Goal: Transaction & Acquisition: Purchase product/service

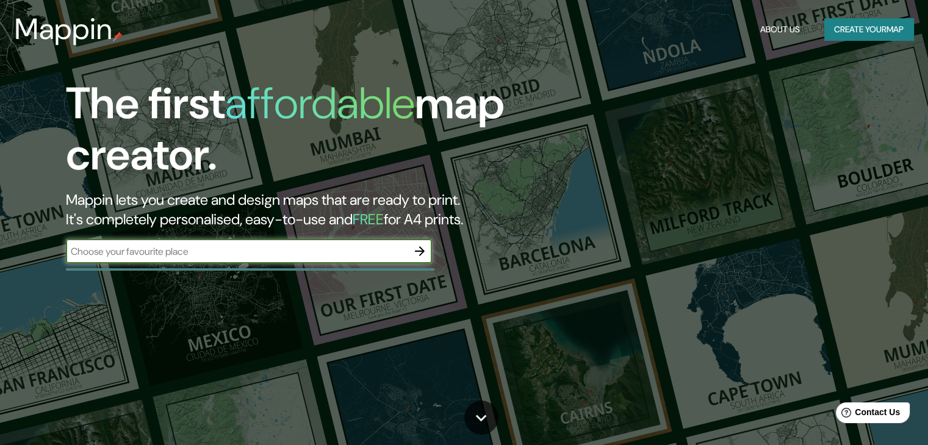
paste input "[STREET_ADDRESS]"
type input "[STREET_ADDRESS]"
click at [419, 247] on icon "button" at bounding box center [419, 251] width 15 height 15
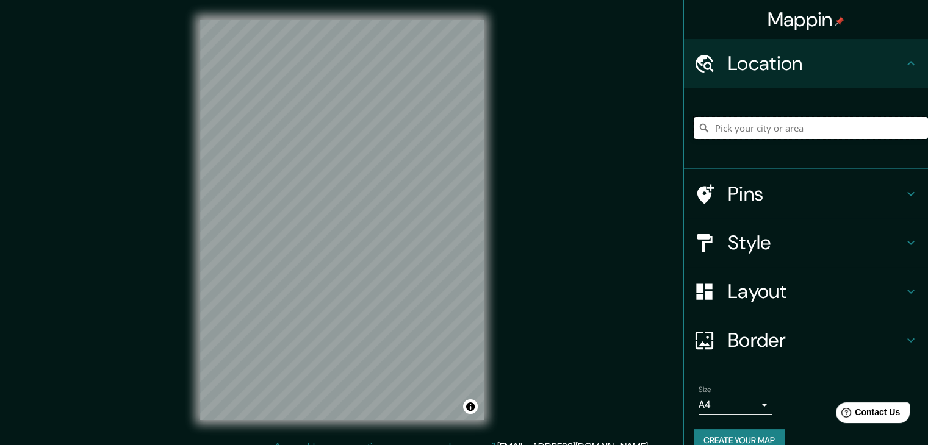
paste input "[STREET_ADDRESS]"
type input "[STREET_ADDRESS]"
click at [798, 199] on h4 "Pins" at bounding box center [816, 194] width 176 height 24
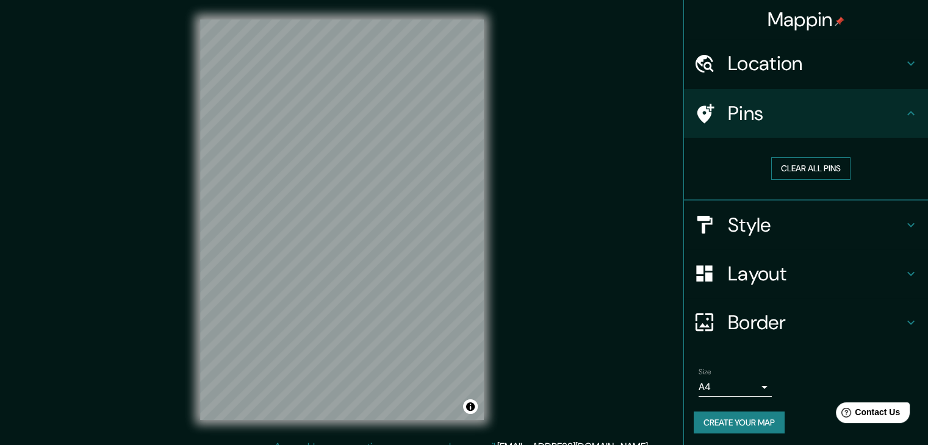
click at [793, 173] on button "Clear all pins" at bounding box center [810, 168] width 79 height 23
click at [697, 115] on icon at bounding box center [705, 114] width 17 height 20
click at [783, 181] on div "Clear all pins" at bounding box center [811, 169] width 234 height 42
click at [783, 167] on button "Clear all pins" at bounding box center [810, 168] width 79 height 23
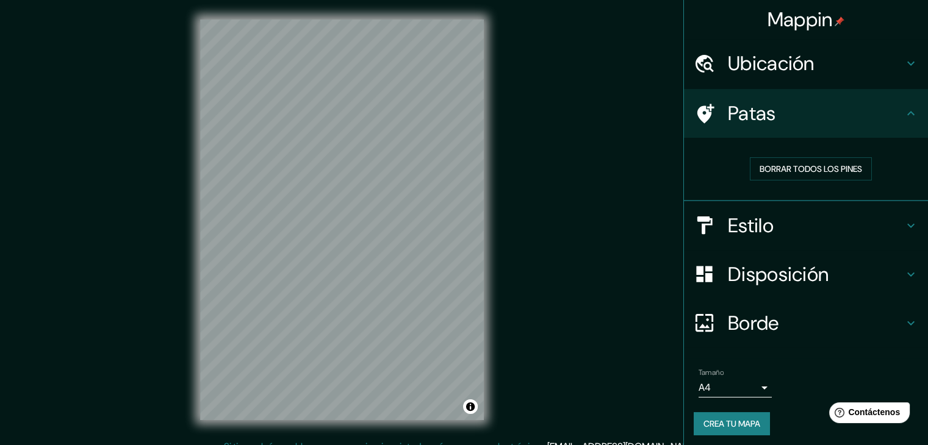
click at [767, 223] on h4 "Estilo" at bounding box center [816, 226] width 176 height 24
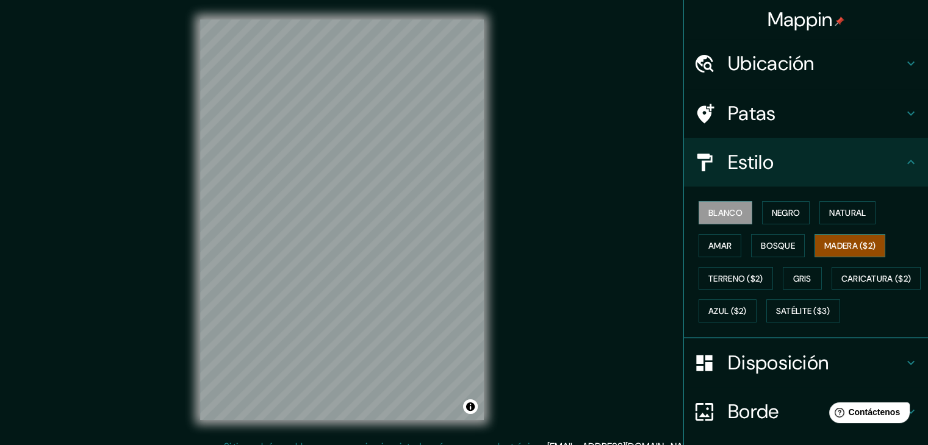
click at [837, 247] on font "Madera ($2)" at bounding box center [849, 245] width 51 height 11
click at [835, 213] on font "Natural" at bounding box center [847, 212] width 37 height 11
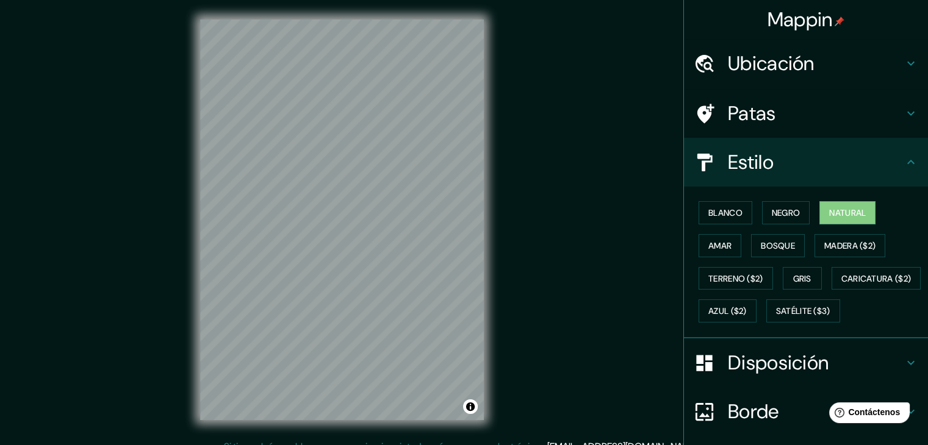
click at [733, 245] on div "Blanco Negro Natural Amar Bosque Madera ($2) Terreno ($2) Gris Caricatura ($2) …" at bounding box center [811, 261] width 234 height 131
click at [724, 248] on button "Amar" at bounding box center [719, 245] width 43 height 23
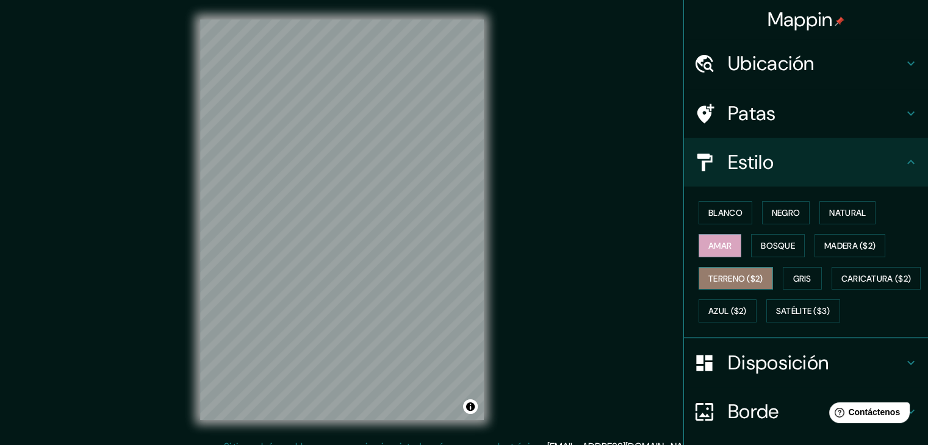
click at [726, 274] on font "Terreno ($2)" at bounding box center [735, 278] width 55 height 11
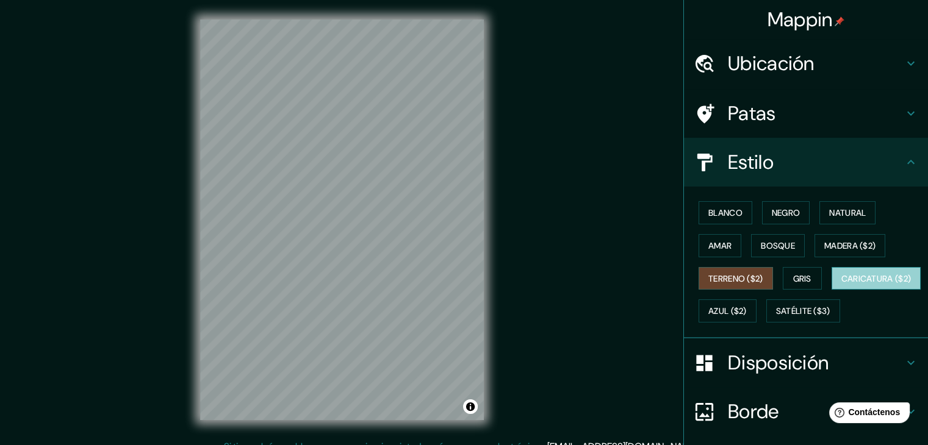
click at [841, 284] on font "Caricatura ($2)" at bounding box center [876, 278] width 70 height 11
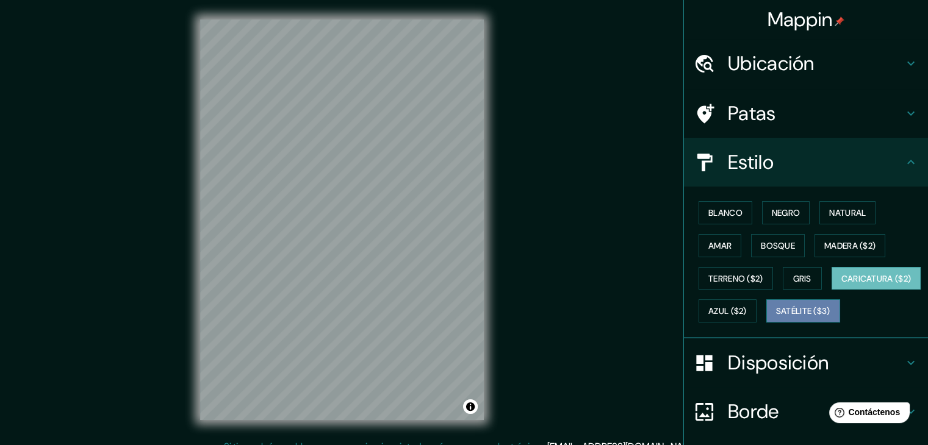
click at [766, 323] on button "Satélite ($3)" at bounding box center [803, 311] width 74 height 23
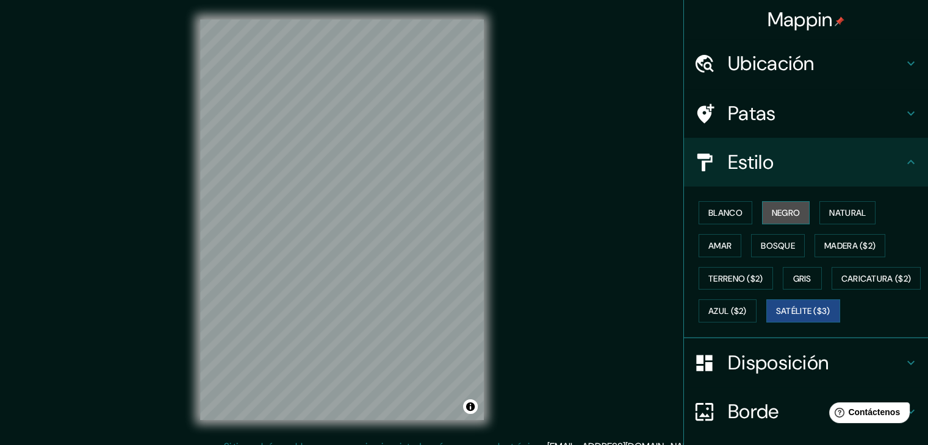
drag, startPoint x: 787, startPoint y: 205, endPoint x: 754, endPoint y: 215, distance: 34.5
click at [787, 206] on font "Negro" at bounding box center [786, 213] width 29 height 16
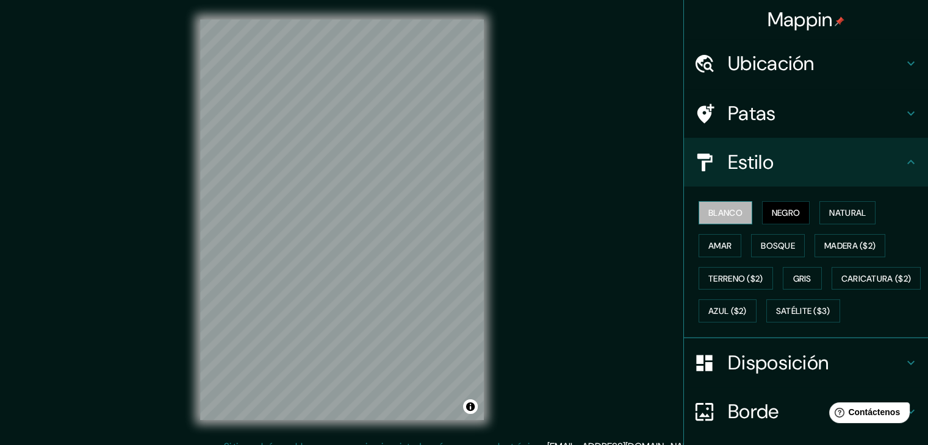
click at [710, 212] on font "Blanco" at bounding box center [725, 212] width 34 height 11
click at [747, 317] on font "Azul ($2)" at bounding box center [727, 311] width 38 height 16
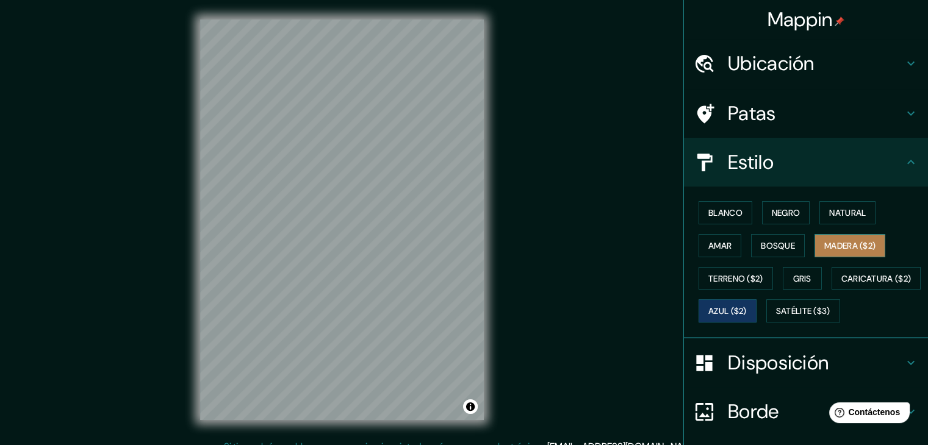
click at [843, 245] on font "Madera ($2)" at bounding box center [849, 245] width 51 height 11
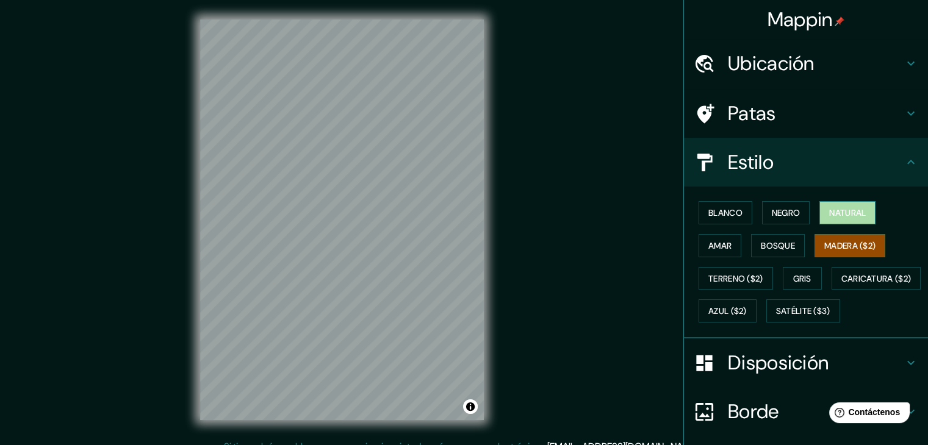
click at [835, 220] on button "Natural" at bounding box center [847, 212] width 56 height 23
click at [719, 247] on font "Amar" at bounding box center [719, 245] width 23 height 11
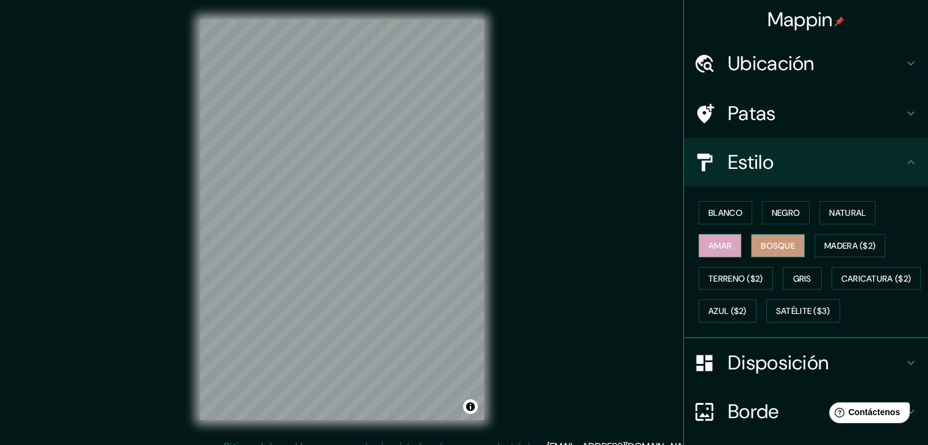
click at [769, 241] on font "Bosque" at bounding box center [778, 245] width 34 height 11
click at [733, 281] on font "Terreno ($2)" at bounding box center [735, 278] width 55 height 11
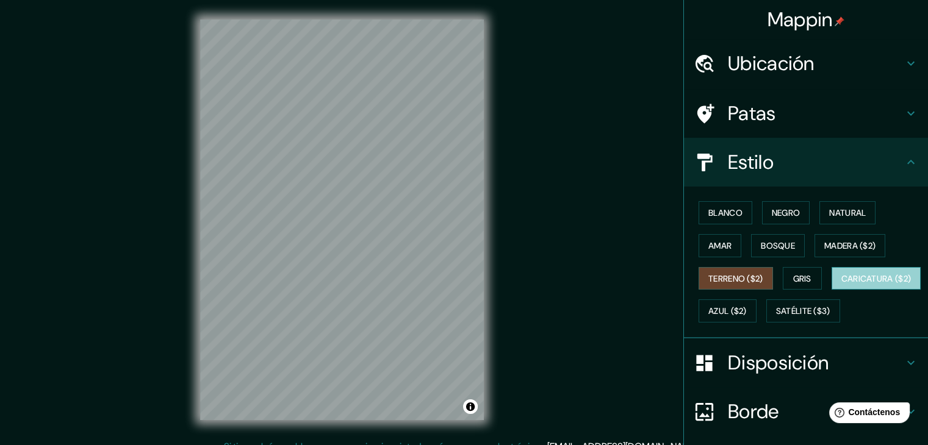
click at [841, 284] on font "Caricatura ($2)" at bounding box center [876, 278] width 70 height 11
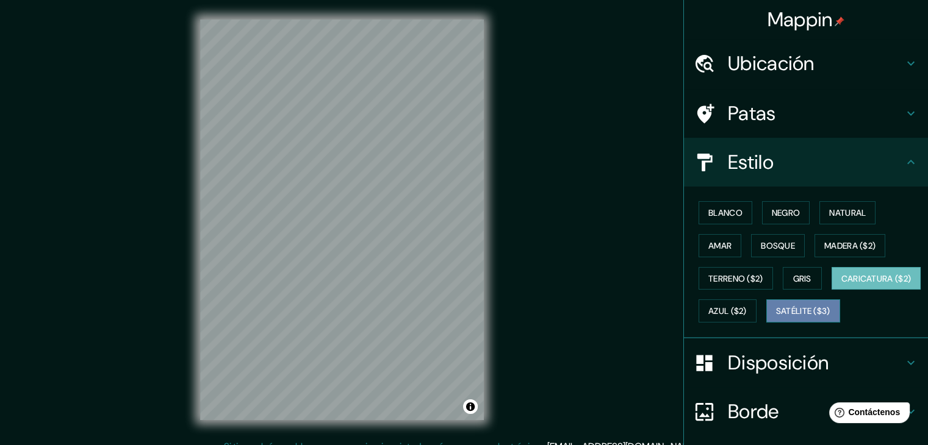
click at [776, 317] on font "Satélite ($3)" at bounding box center [803, 311] width 54 height 11
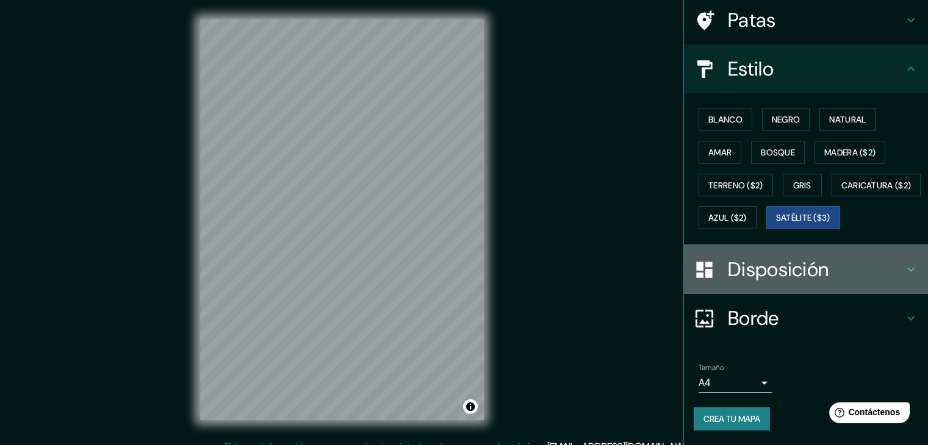
click at [809, 273] on font "Disposición" at bounding box center [778, 270] width 101 height 26
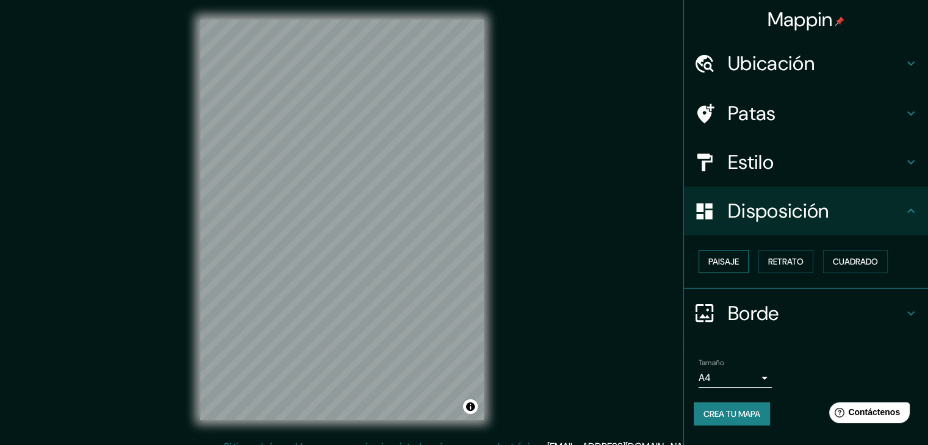
click at [747, 267] on button "Paisaje" at bounding box center [723, 261] width 50 height 23
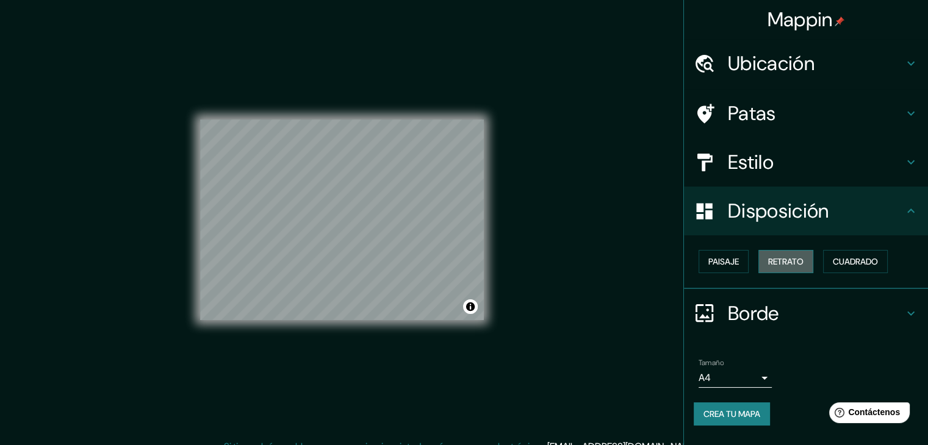
click at [780, 264] on font "Retrato" at bounding box center [785, 261] width 35 height 11
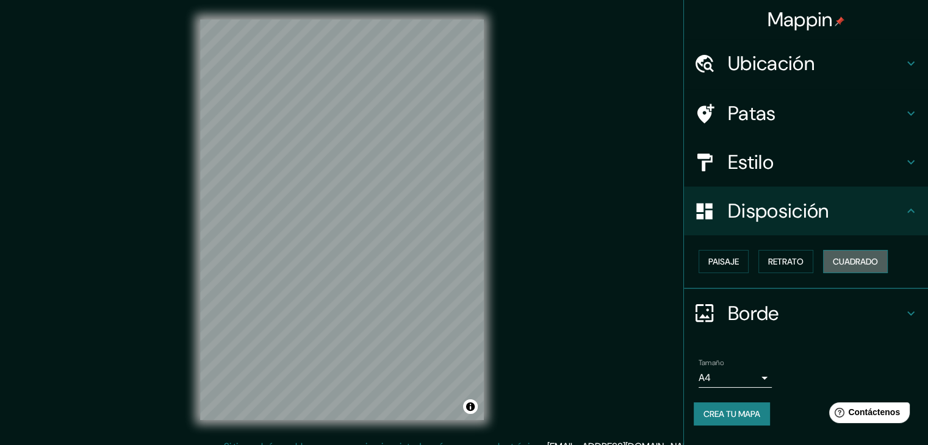
click at [852, 264] on font "Cuadrado" at bounding box center [855, 261] width 45 height 11
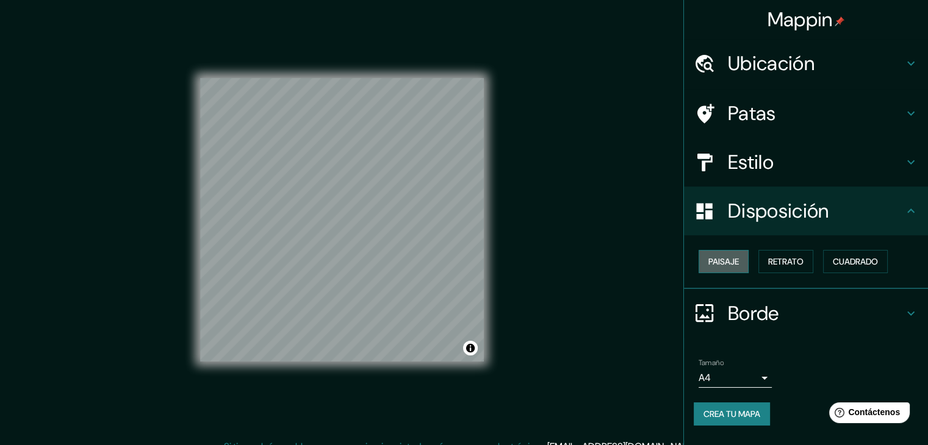
click at [717, 259] on font "Paisaje" at bounding box center [723, 261] width 31 height 11
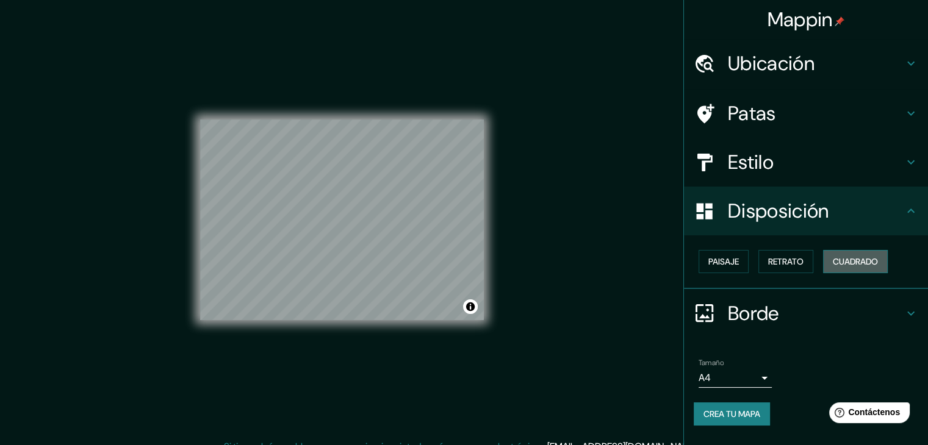
click at [854, 260] on font "Cuadrado" at bounding box center [855, 261] width 45 height 11
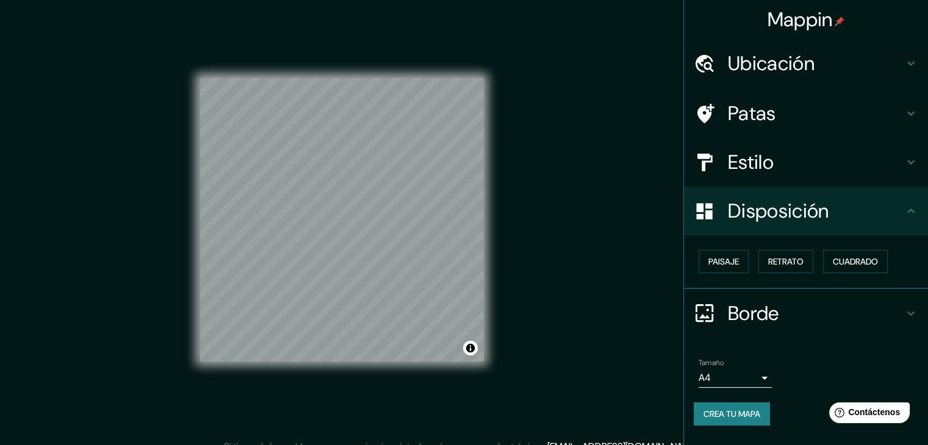
click at [787, 315] on h4 "Borde" at bounding box center [816, 313] width 176 height 24
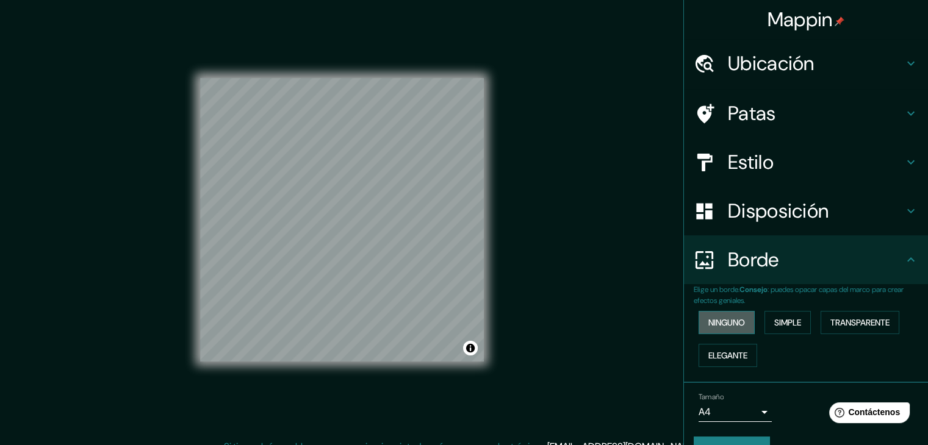
click at [734, 326] on font "Ninguno" at bounding box center [726, 322] width 37 height 11
click at [774, 326] on font "Simple" at bounding box center [787, 322] width 27 height 11
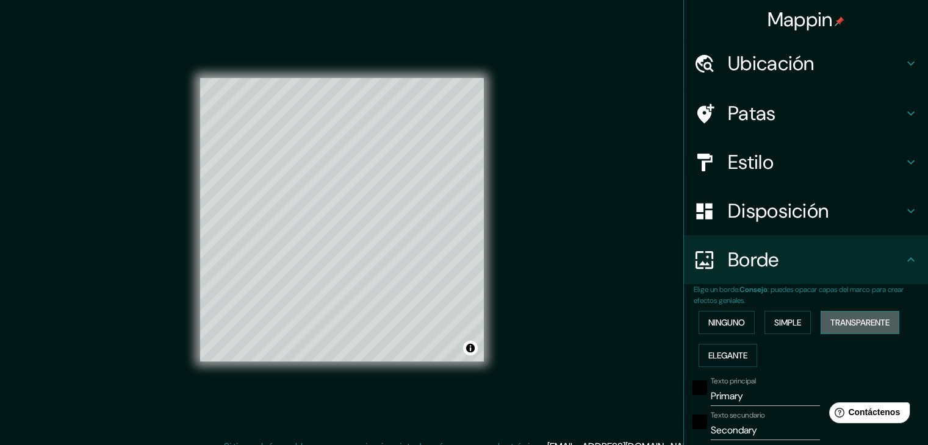
click at [856, 328] on font "Transparente" at bounding box center [859, 322] width 59 height 11
click at [722, 357] on font "Elegante" at bounding box center [727, 355] width 39 height 11
click at [717, 329] on font "Ninguno" at bounding box center [726, 323] width 37 height 16
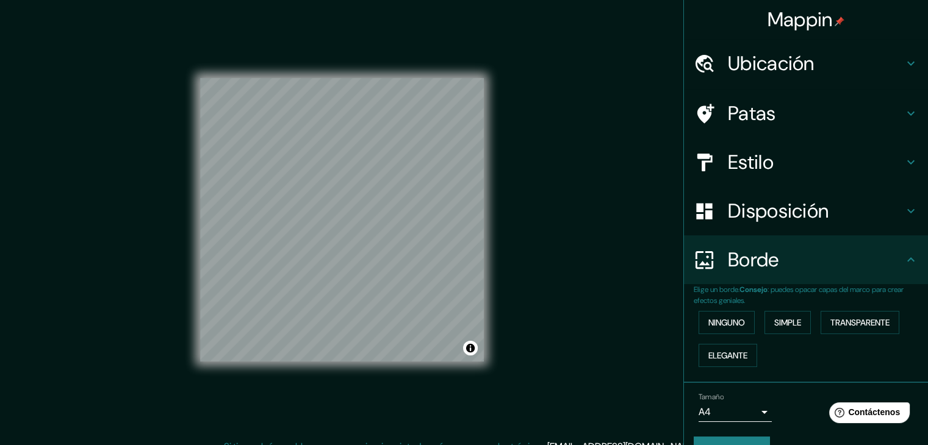
click at [761, 203] on font "Disposición" at bounding box center [778, 211] width 101 height 26
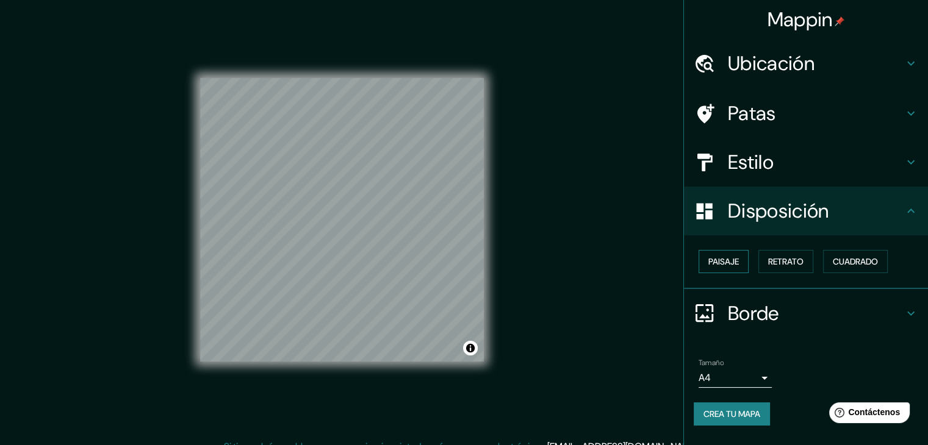
click at [741, 267] on button "Paisaje" at bounding box center [723, 261] width 50 height 23
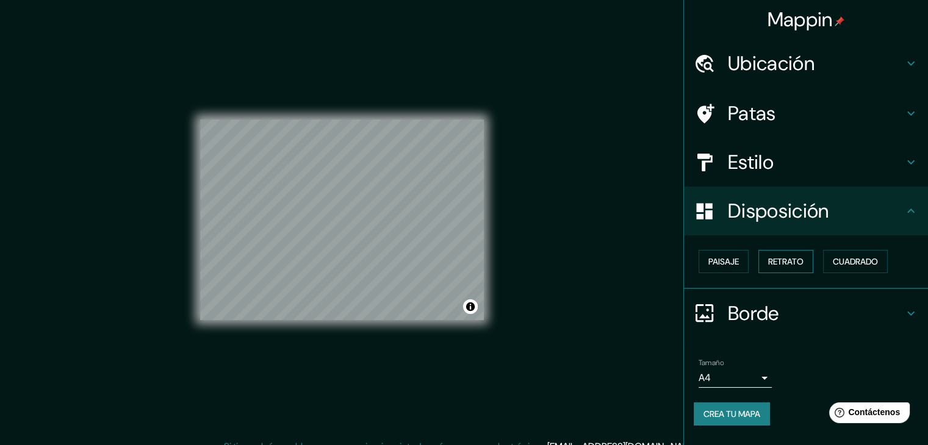
click at [789, 267] on font "Retrato" at bounding box center [785, 261] width 35 height 11
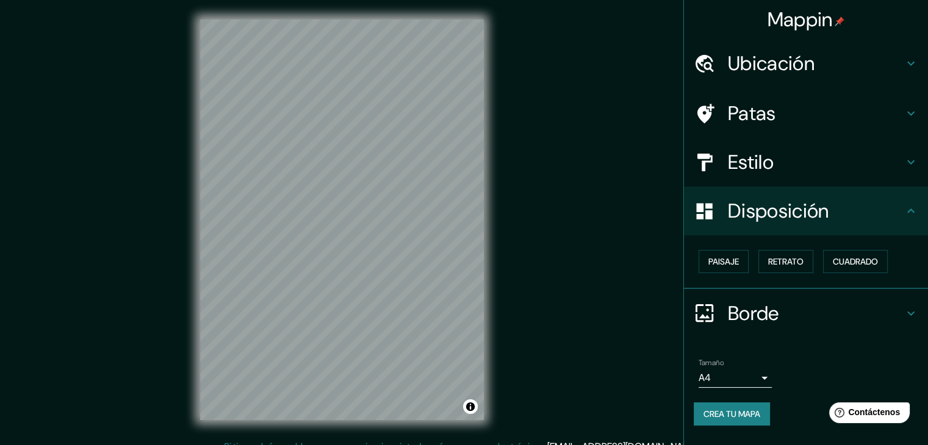
click at [827, 187] on div "Disposición" at bounding box center [806, 211] width 244 height 49
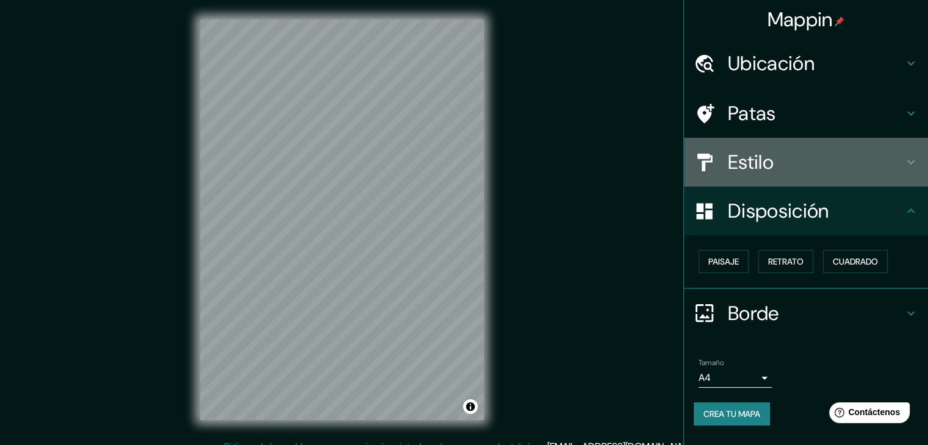
click at [825, 170] on h4 "Estilo" at bounding box center [816, 162] width 176 height 24
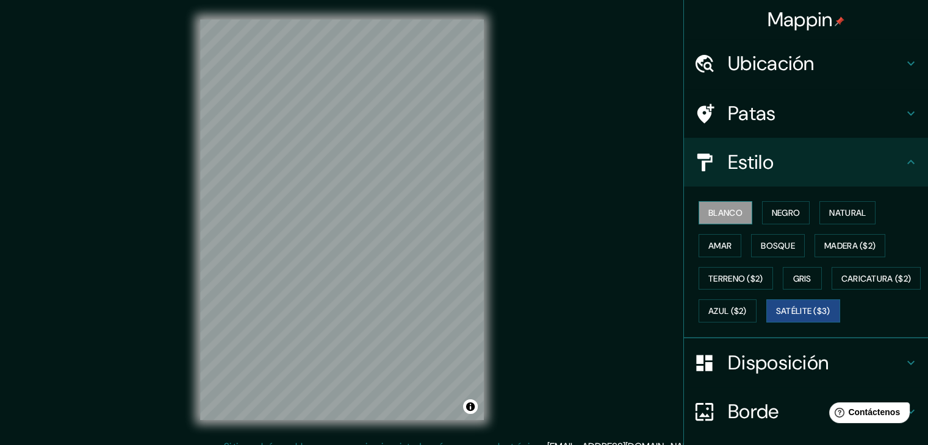
click at [732, 206] on font "Blanco" at bounding box center [725, 213] width 34 height 16
click at [783, 217] on font "Negro" at bounding box center [786, 212] width 29 height 11
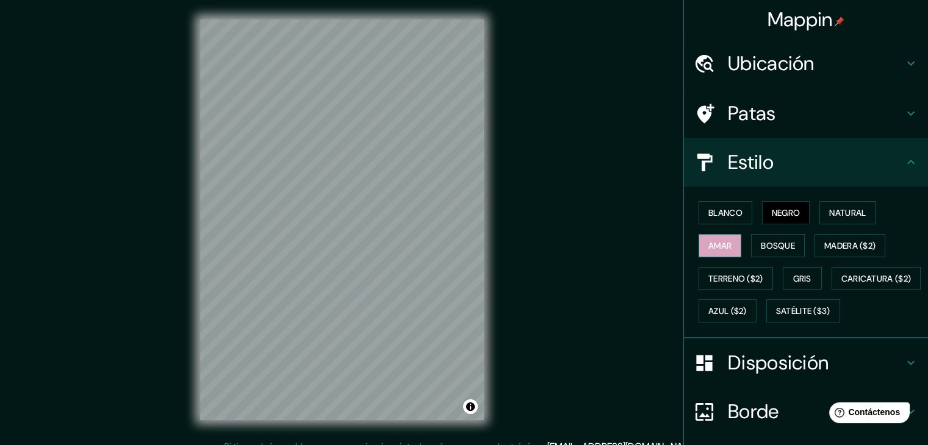
click at [715, 247] on font "Amar" at bounding box center [719, 245] width 23 height 11
click at [713, 287] on button "Terreno ($2)" at bounding box center [735, 278] width 74 height 23
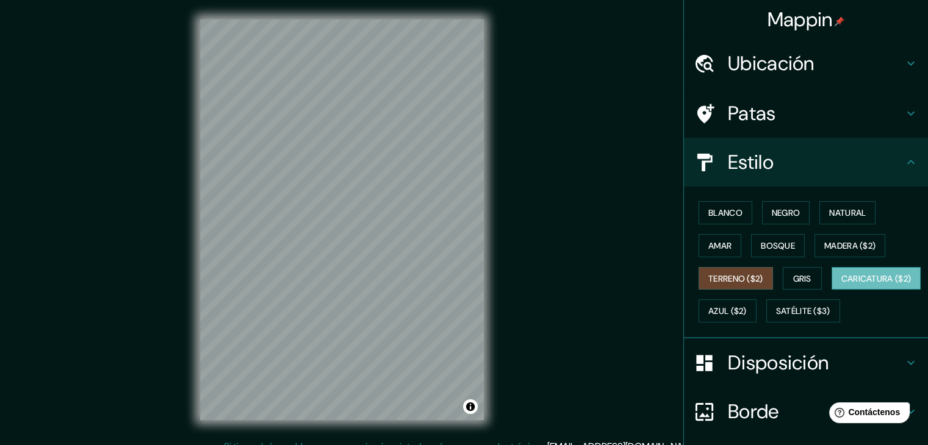
click at [841, 284] on font "Caricatura ($2)" at bounding box center [876, 278] width 70 height 11
click at [776, 317] on font "Satélite ($3)" at bounding box center [803, 311] width 54 height 11
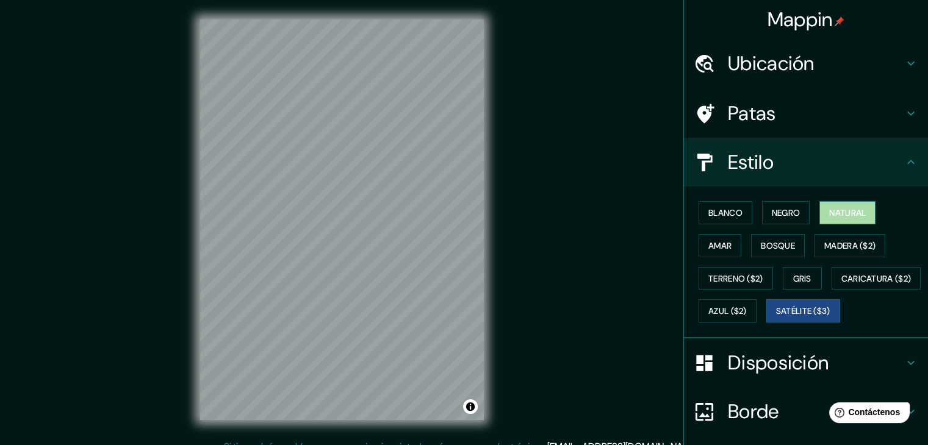
click at [829, 209] on font "Natural" at bounding box center [847, 212] width 37 height 11
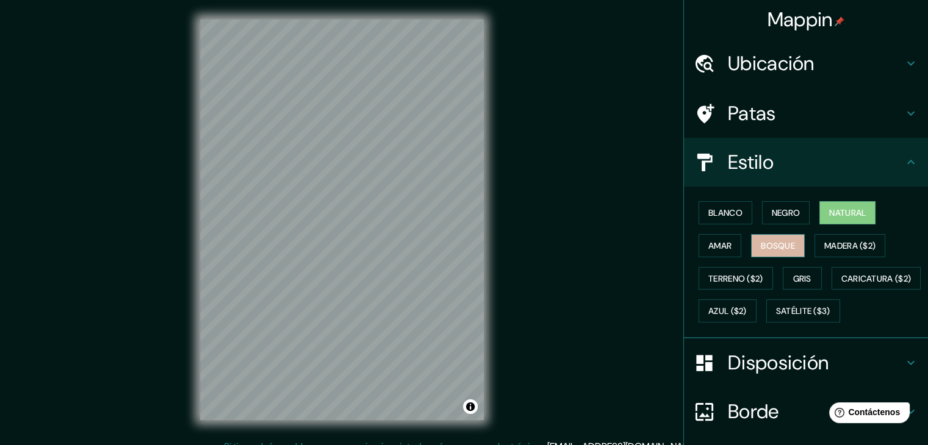
click at [781, 241] on font "Bosque" at bounding box center [778, 245] width 34 height 11
click at [816, 281] on div "Blanco Negro Natural Amar Bosque Madera ($2) Terreno ($2) Gris Caricatura ($2) …" at bounding box center [811, 261] width 234 height 131
click at [810, 279] on button "Gris" at bounding box center [802, 278] width 39 height 23
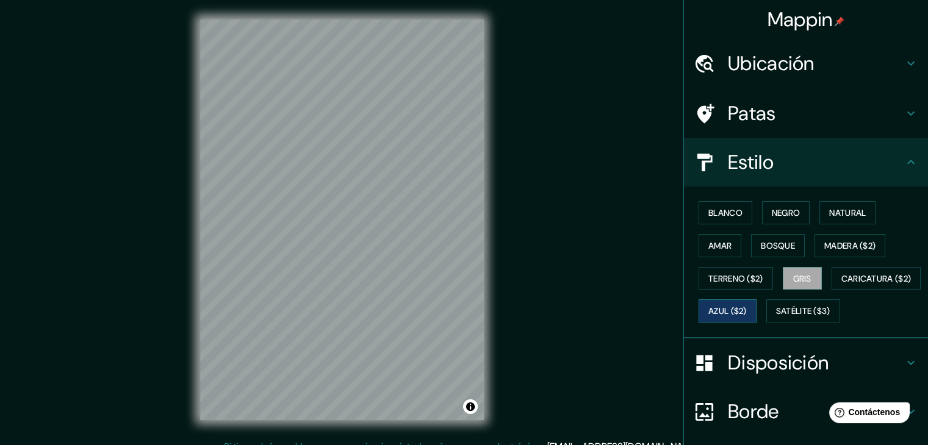
click at [747, 316] on font "Azul ($2)" at bounding box center [727, 311] width 38 height 16
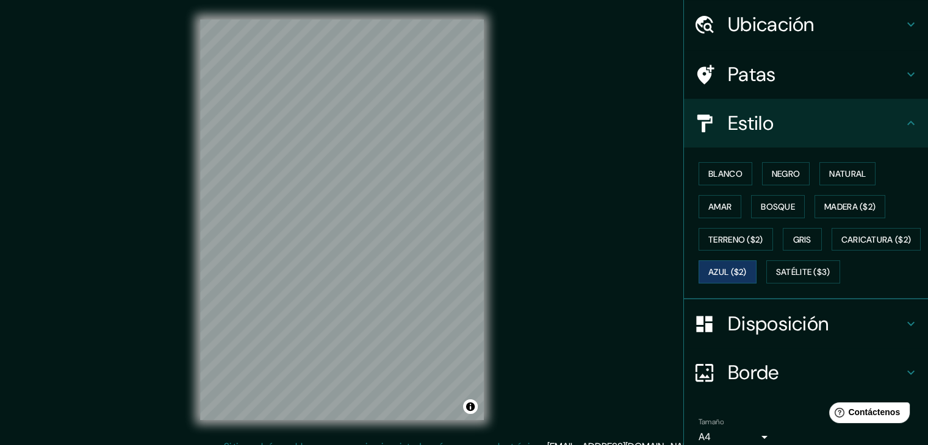
scroll to position [123, 0]
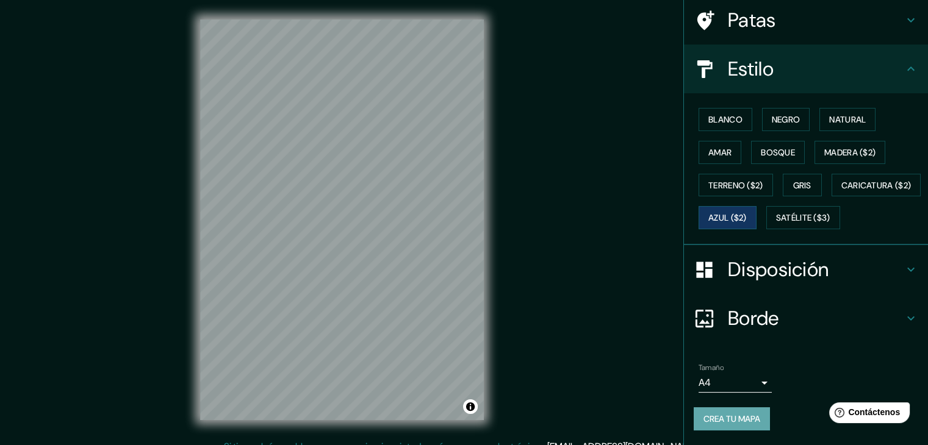
click at [748, 420] on font "Crea tu mapa" at bounding box center [731, 419] width 57 height 11
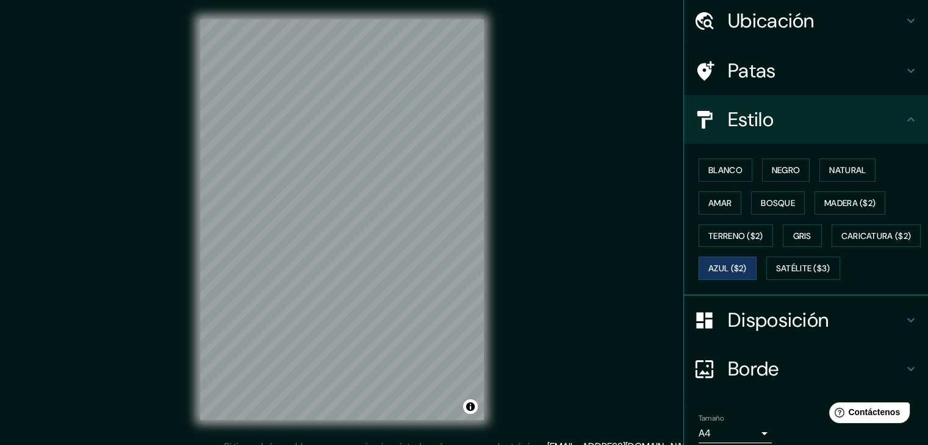
scroll to position [0, 0]
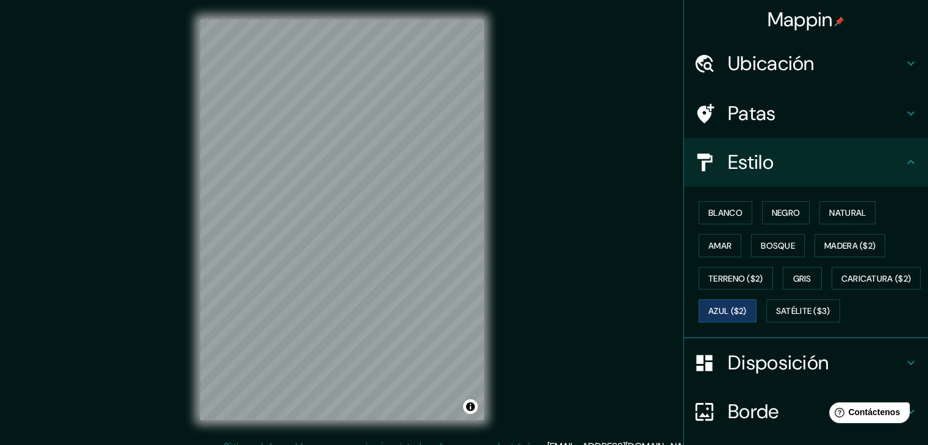
click at [788, 61] on font "Ubicación" at bounding box center [771, 64] width 87 height 26
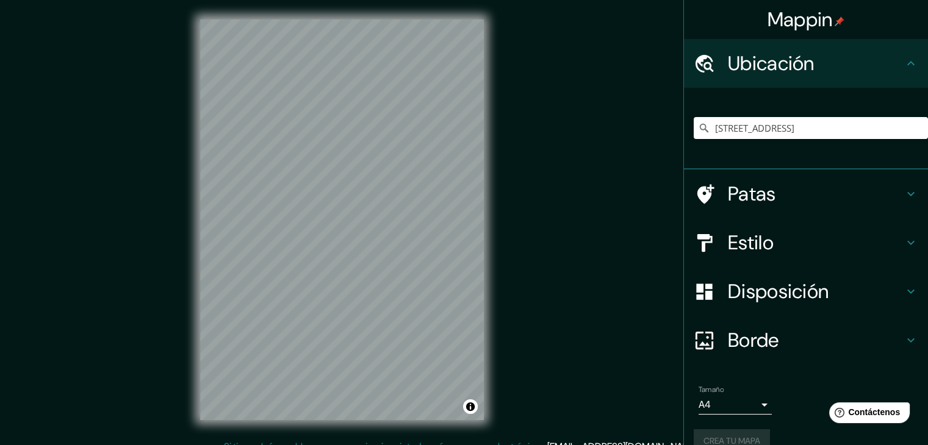
click at [747, 198] on font "Patas" at bounding box center [752, 194] width 48 height 26
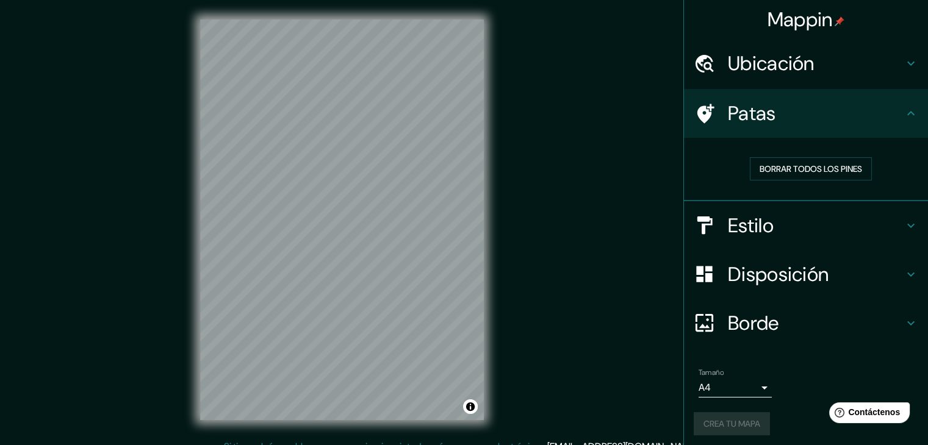
click at [707, 109] on div at bounding box center [711, 113] width 34 height 21
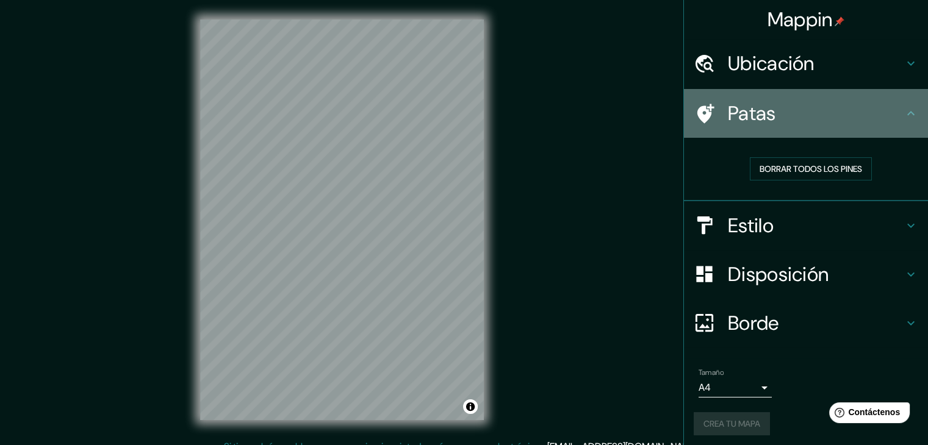
click at [700, 109] on icon at bounding box center [704, 113] width 21 height 21
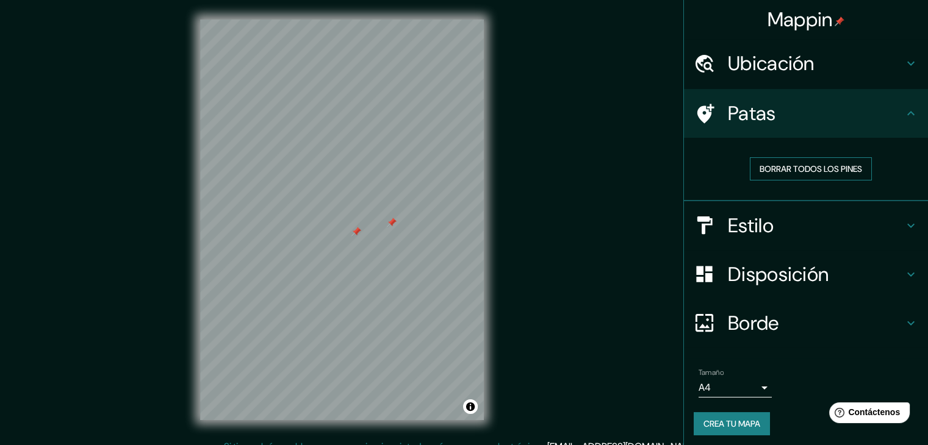
click at [805, 167] on font "Borrar todos los pines" at bounding box center [810, 168] width 102 height 11
click at [730, 118] on font "Patas" at bounding box center [752, 114] width 48 height 26
click at [381, 226] on div at bounding box center [386, 223] width 10 height 10
click at [750, 167] on button "Borrar todos los pines" at bounding box center [811, 168] width 122 height 23
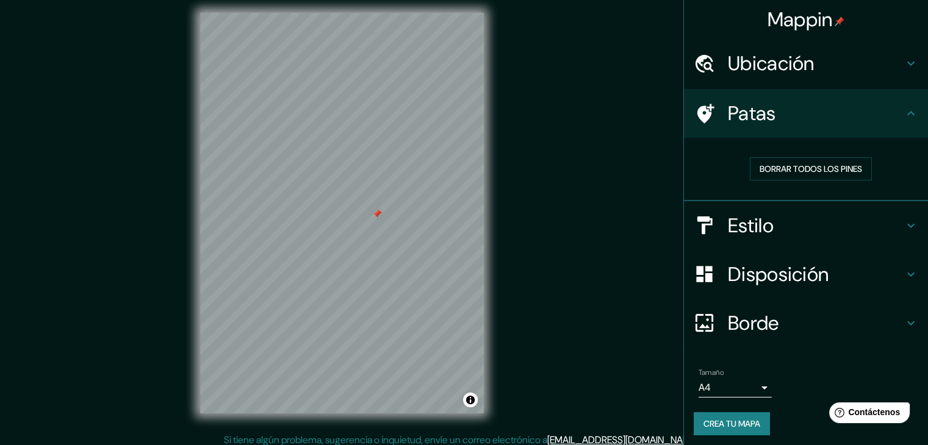
scroll to position [14, 0]
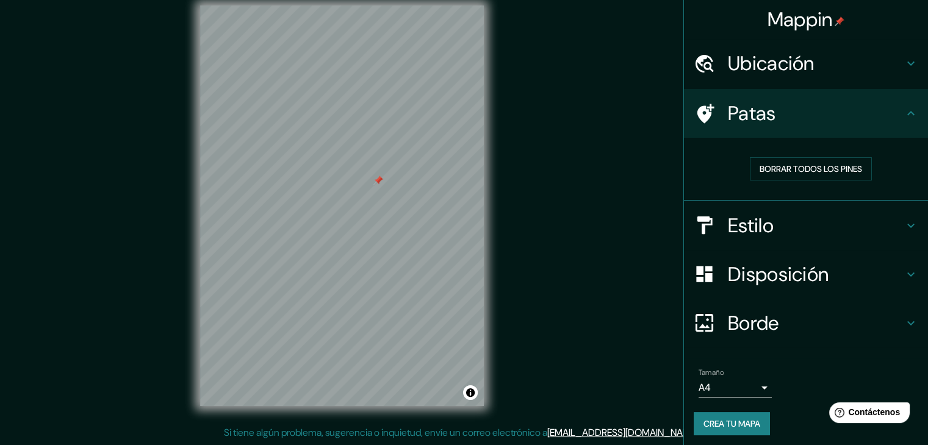
click at [716, 425] on font "Crea tu mapa" at bounding box center [731, 423] width 57 height 11
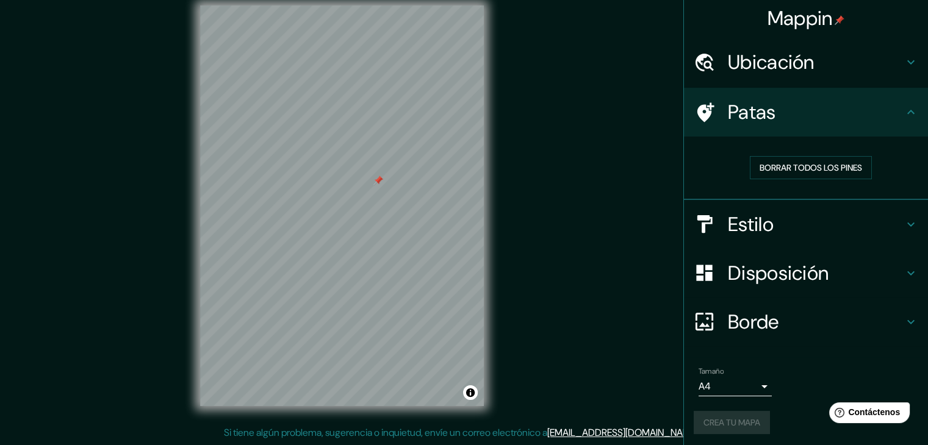
scroll to position [3, 0]
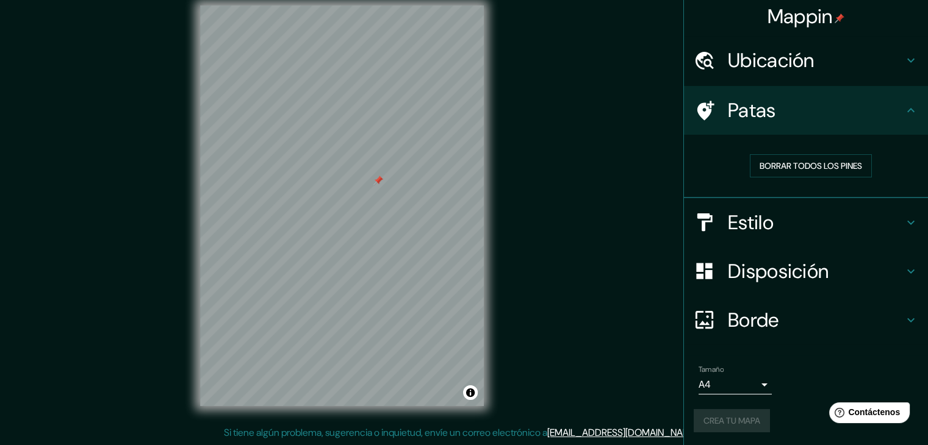
click at [755, 380] on body "Mappin Ubicación [STREET_ADDRESS], México [PERSON_NAME] [GEOGRAPHIC_DATA], [GEO…" at bounding box center [464, 208] width 928 height 445
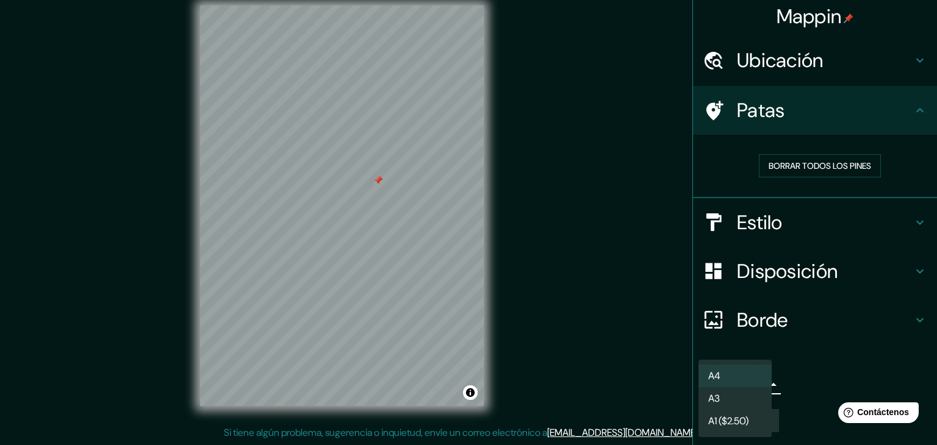
click at [747, 371] on li "A4" at bounding box center [734, 376] width 73 height 23
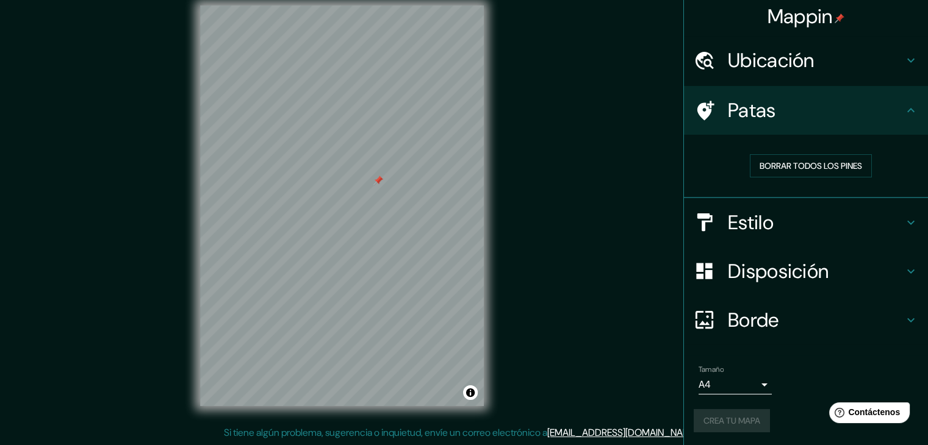
click at [829, 379] on div "Tamaño A4 single" at bounding box center [806, 380] width 224 height 39
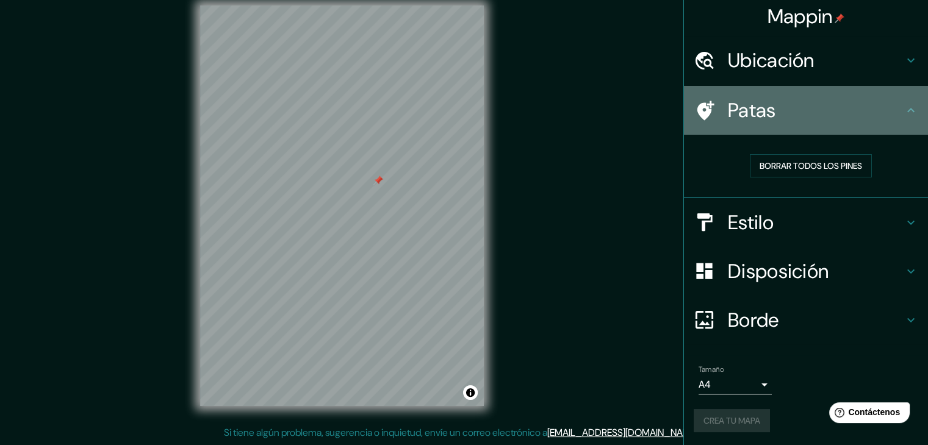
click at [913, 112] on div "Patas" at bounding box center [806, 110] width 244 height 49
click at [886, 115] on h4 "Patas" at bounding box center [816, 110] width 176 height 24
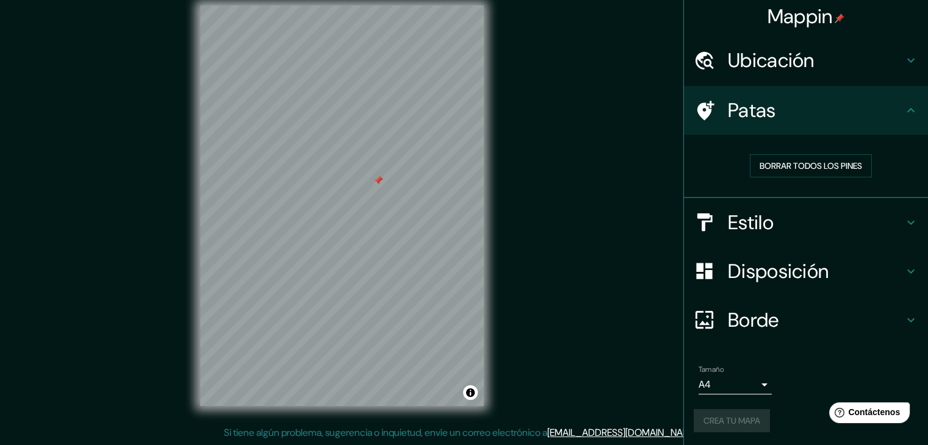
click at [822, 217] on h4 "Estilo" at bounding box center [816, 222] width 176 height 24
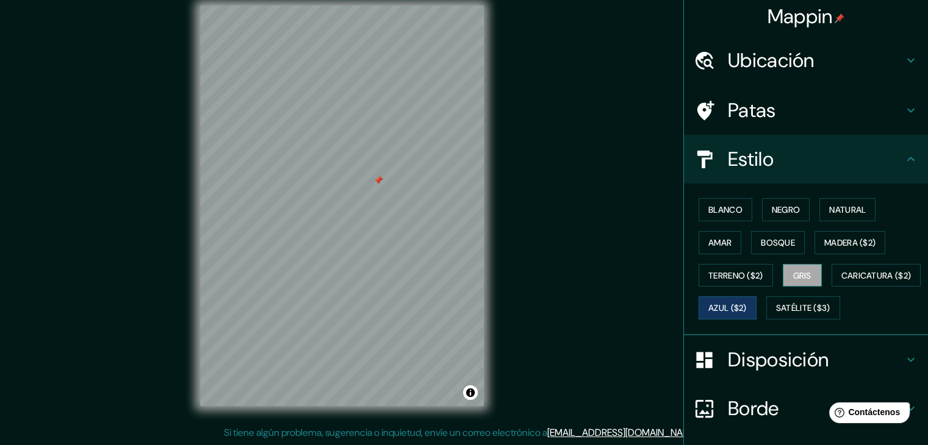
click at [805, 276] on font "Gris" at bounding box center [802, 275] width 18 height 11
click at [772, 212] on font "Negro" at bounding box center [786, 209] width 29 height 11
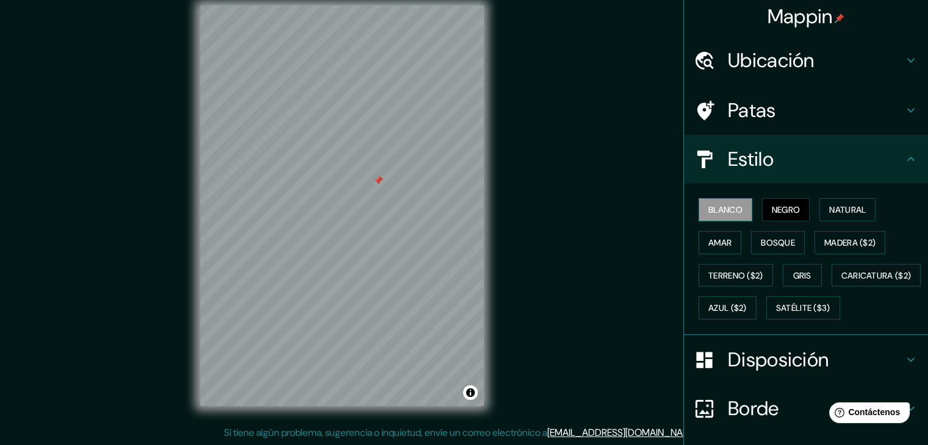
click at [728, 207] on font "Blanco" at bounding box center [725, 209] width 34 height 11
click at [867, 214] on button "Natural" at bounding box center [847, 209] width 56 height 23
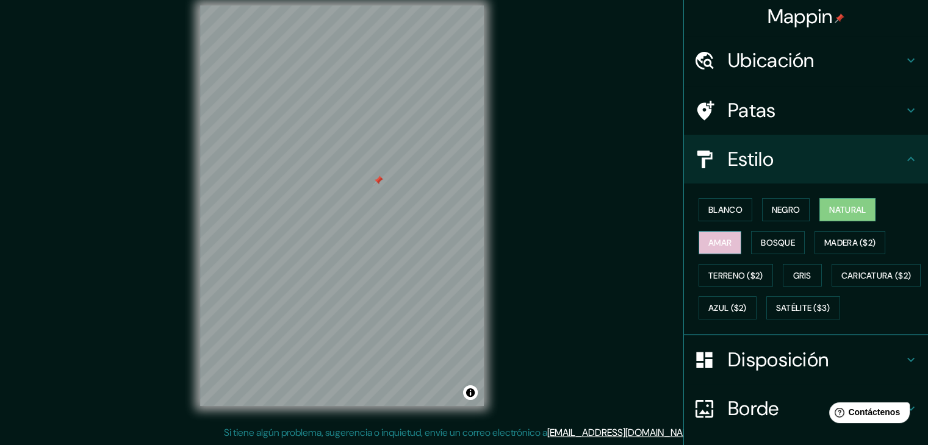
click at [722, 247] on font "Amar" at bounding box center [719, 243] width 23 height 16
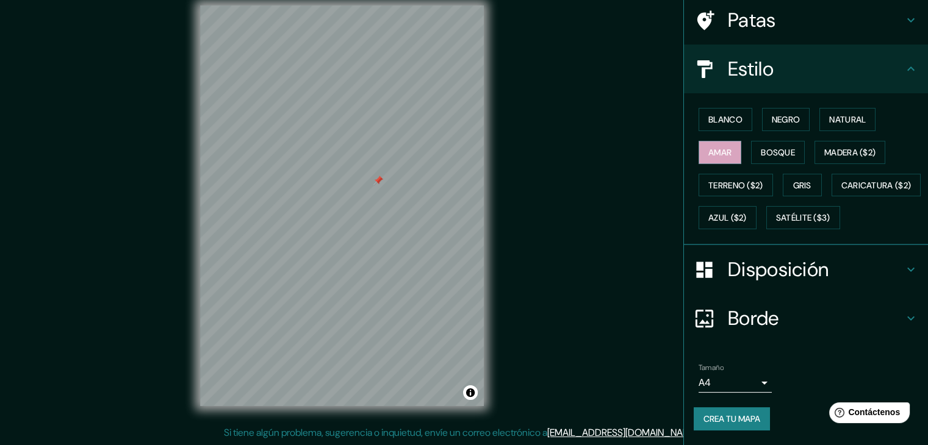
scroll to position [123, 0]
click at [733, 418] on font "Crea tu mapa" at bounding box center [731, 419] width 57 height 11
